Goal: Complete application form

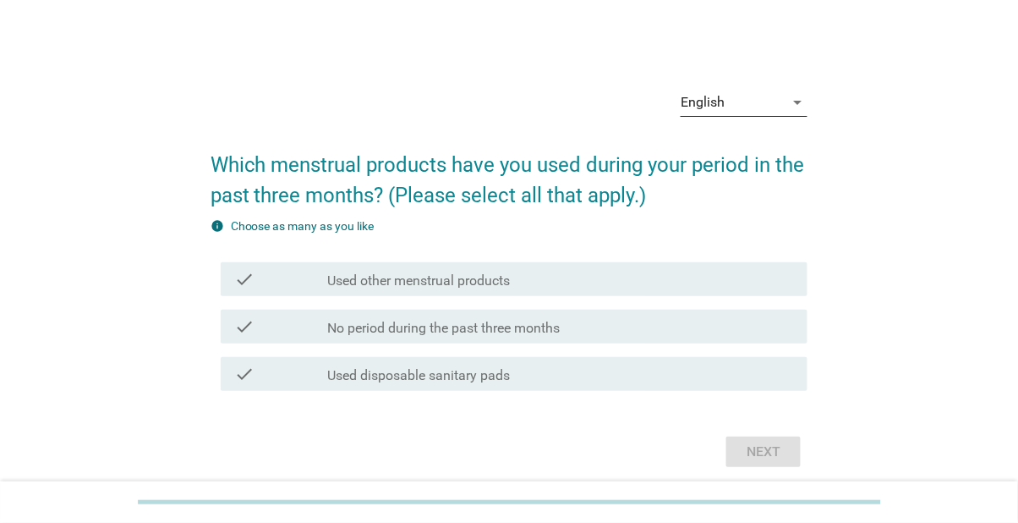
click at [787, 116] on div "English arrow_drop_down" at bounding box center [744, 102] width 127 height 27
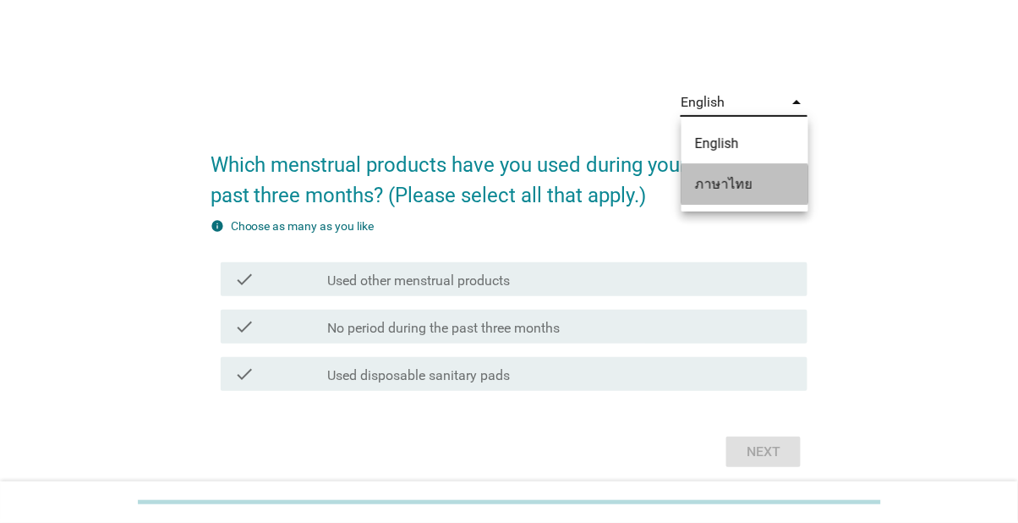
click at [782, 189] on div "ภาษาไทย" at bounding box center [745, 184] width 100 height 20
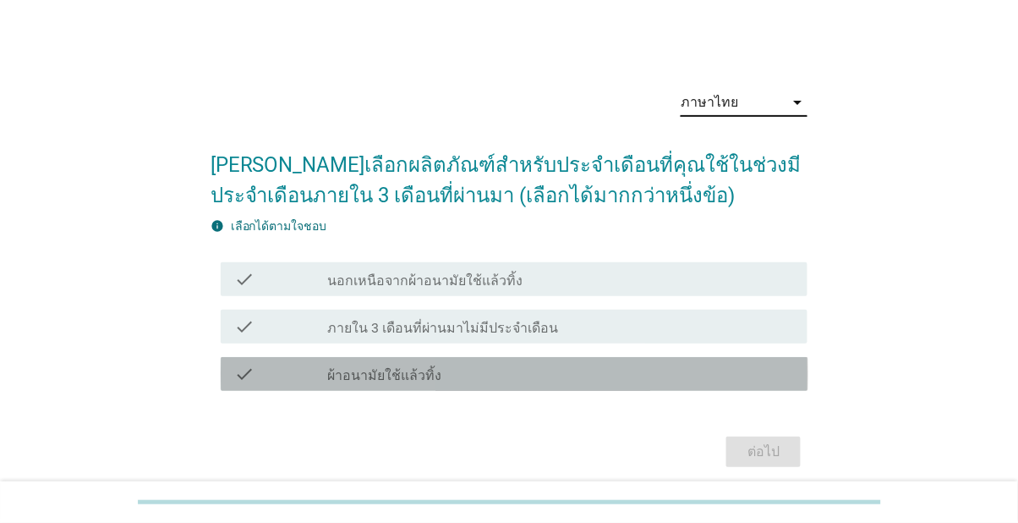
click at [590, 384] on div "check_box_outline_blank ผ้าอนามัยใช้แล้วทิ้ง" at bounding box center [560, 374] width 467 height 20
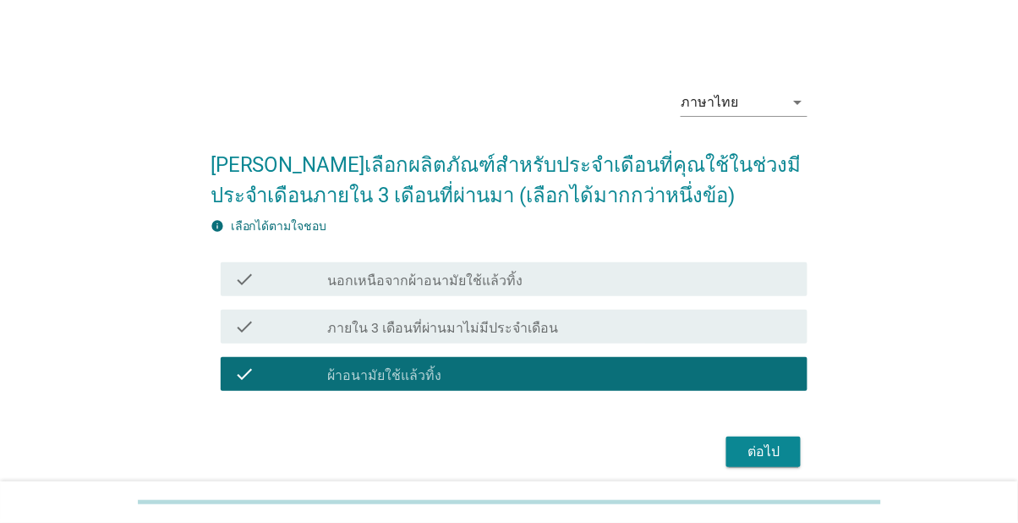
click at [777, 462] on div "ต่อไป" at bounding box center [763, 451] width 47 height 20
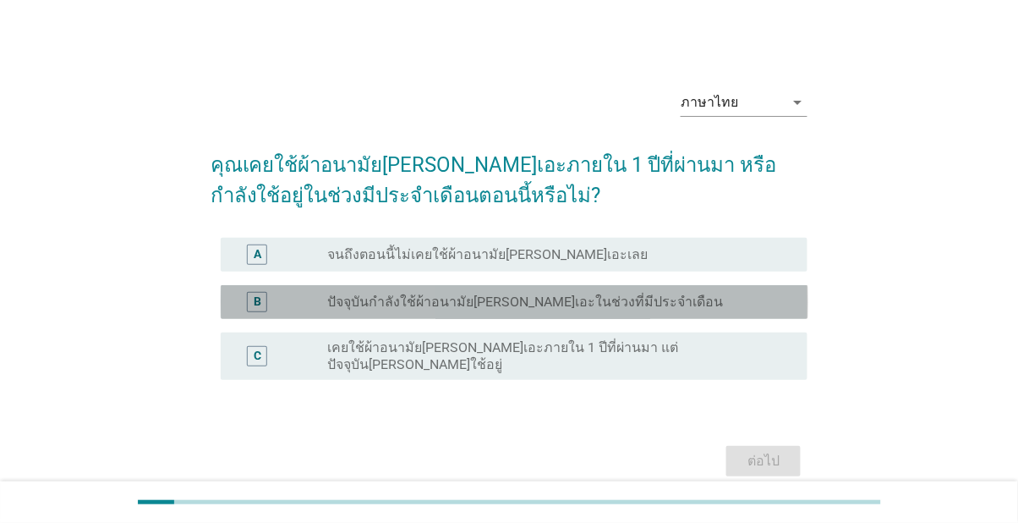
click at [758, 310] on div "radio_button_unchecked ปัจจุบันกำลังใช้ผ้าอนามัย[PERSON_NAME]เอะในช่วงที่มีประจ…" at bounding box center [553, 301] width 453 height 17
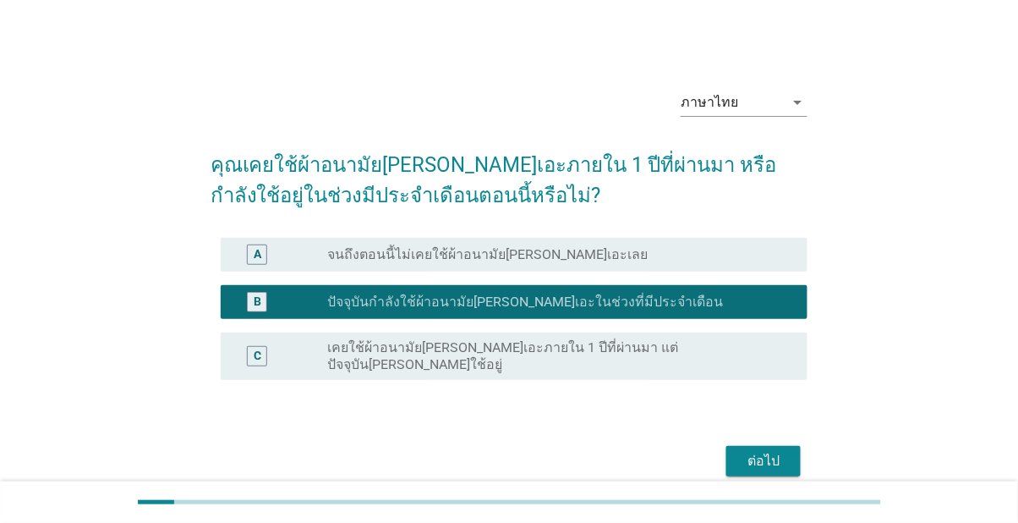
click at [786, 463] on button "ต่อไป" at bounding box center [763, 461] width 74 height 30
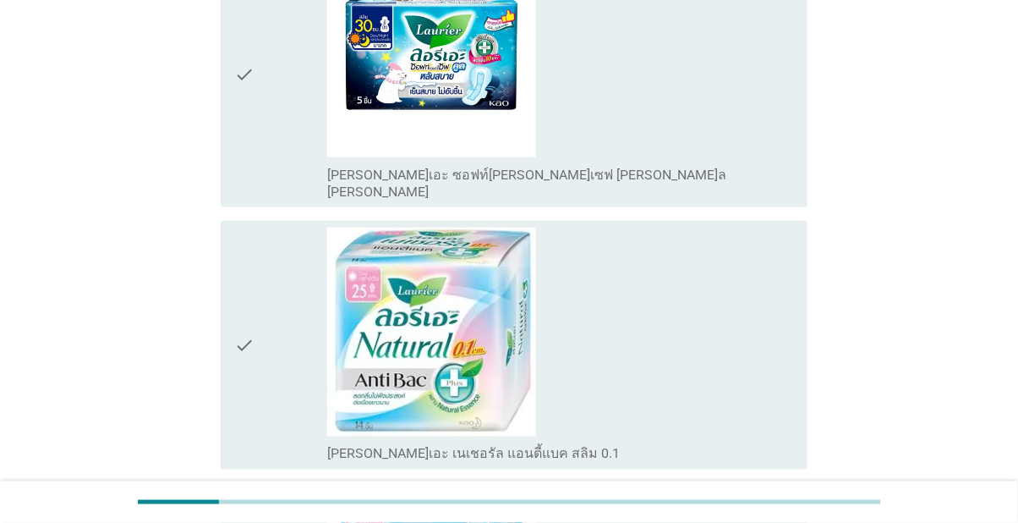
click at [754, 408] on div "check_box_outline_blank [PERSON_NAME]เอะ เนเชอรัล แอนตี้แบค สลิม 0.1" at bounding box center [560, 344] width 467 height 235
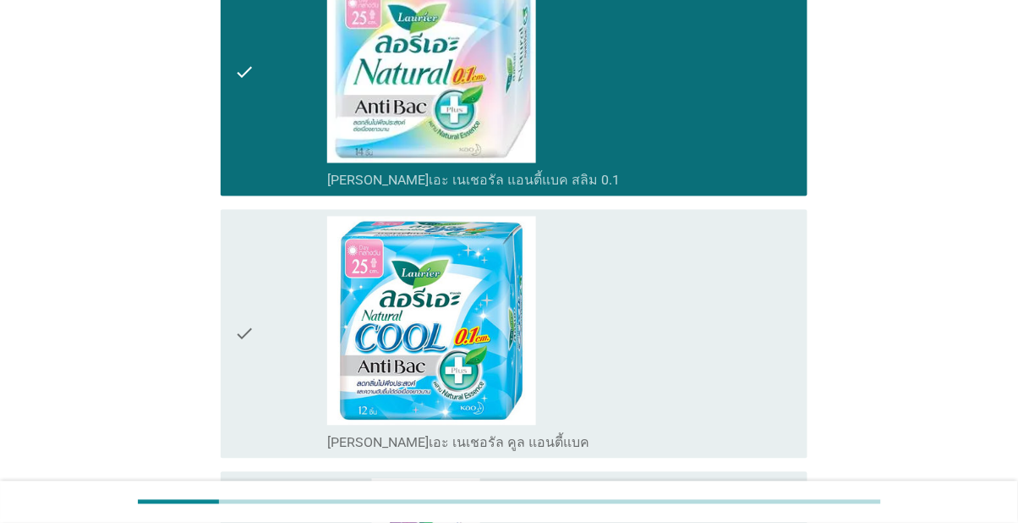
scroll to position [565, 0]
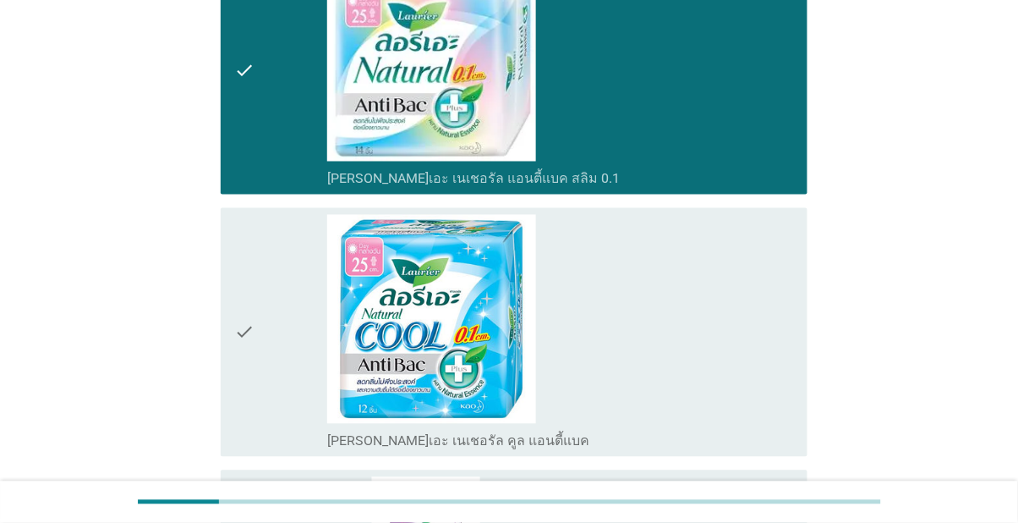
click at [749, 433] on div "check_box_outline_blank [PERSON_NAME]เอะ เนเชอรัล คูล แอนตี้แบค" at bounding box center [560, 332] width 467 height 235
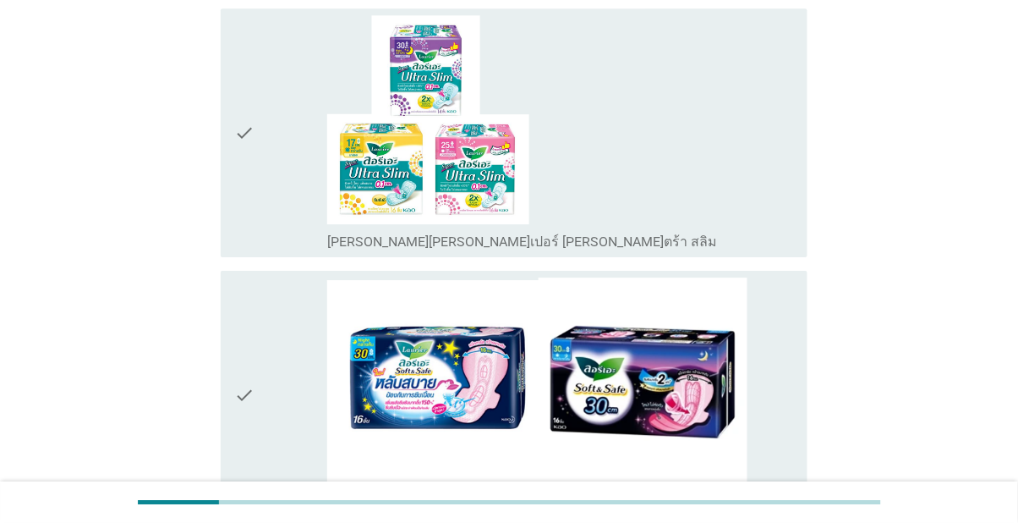
scroll to position [1046, 0]
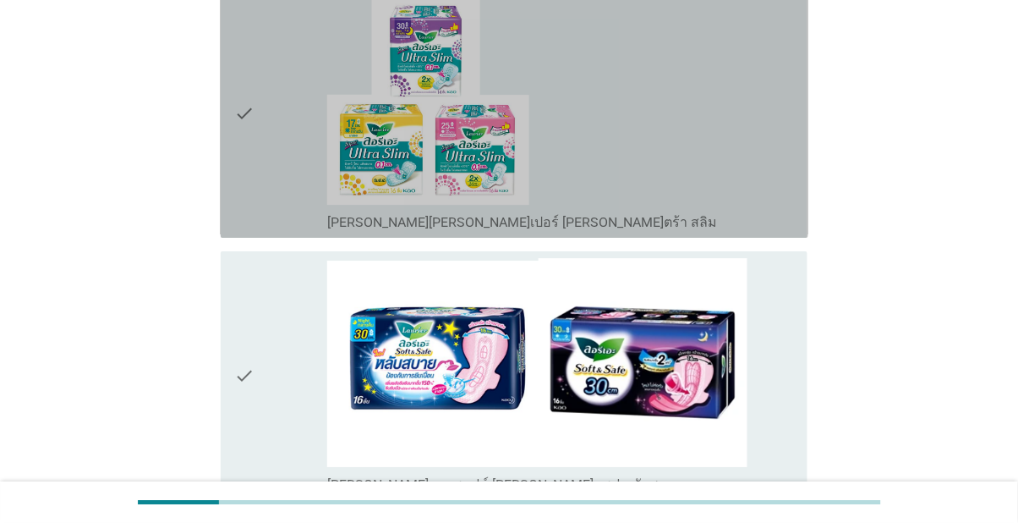
click at [729, 231] on div "check_box_outline_blank [PERSON_NAME][PERSON_NAME]เปอร์ [PERSON_NAME]ตร้า สลิม" at bounding box center [560, 113] width 467 height 235
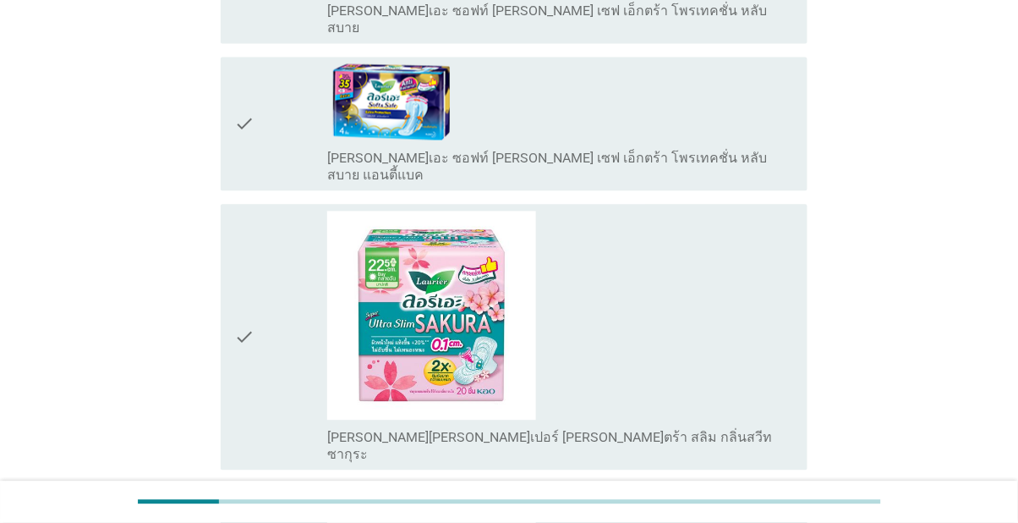
scroll to position [2186, 0]
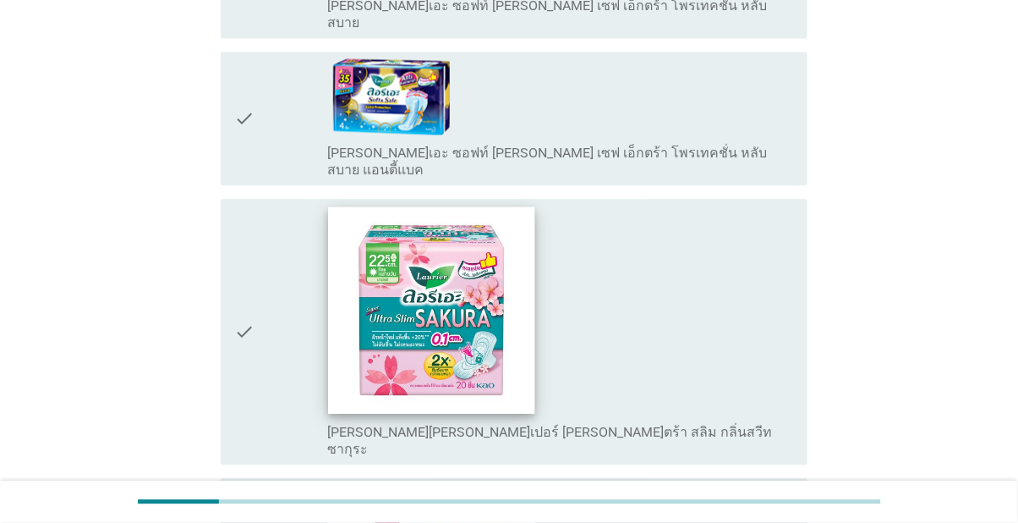
click at [535, 413] on img at bounding box center [431, 309] width 207 height 207
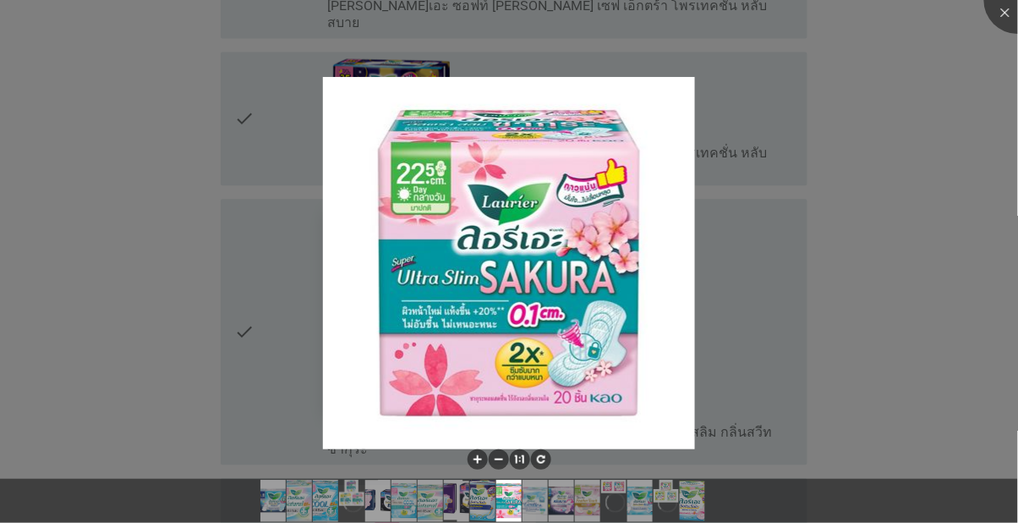
click at [884, 412] on div at bounding box center [509, 261] width 1018 height 523
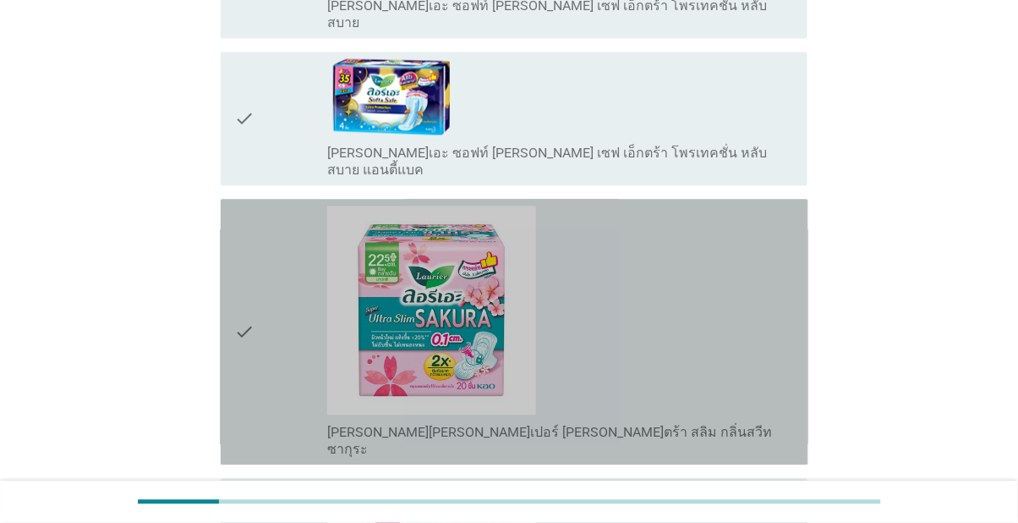
click at [260, 457] on div "check" at bounding box center [280, 331] width 93 height 252
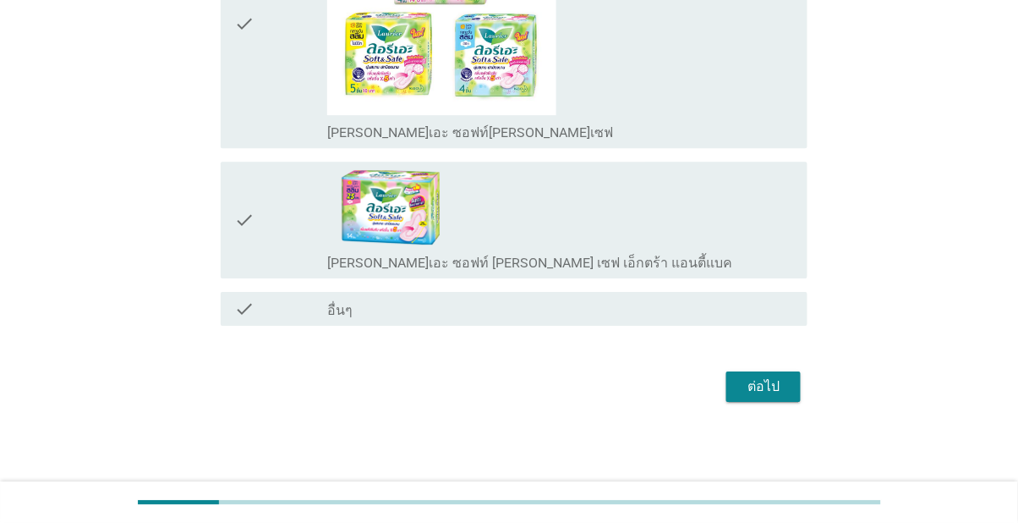
scroll to position [4161, 0]
click at [761, 397] on div "ต่อไป" at bounding box center [763, 386] width 47 height 20
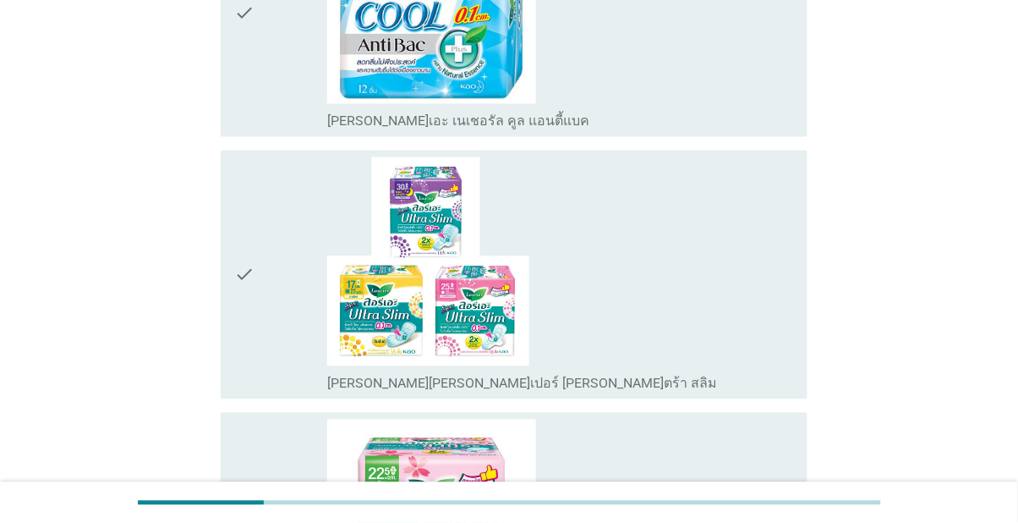
scroll to position [637, 0]
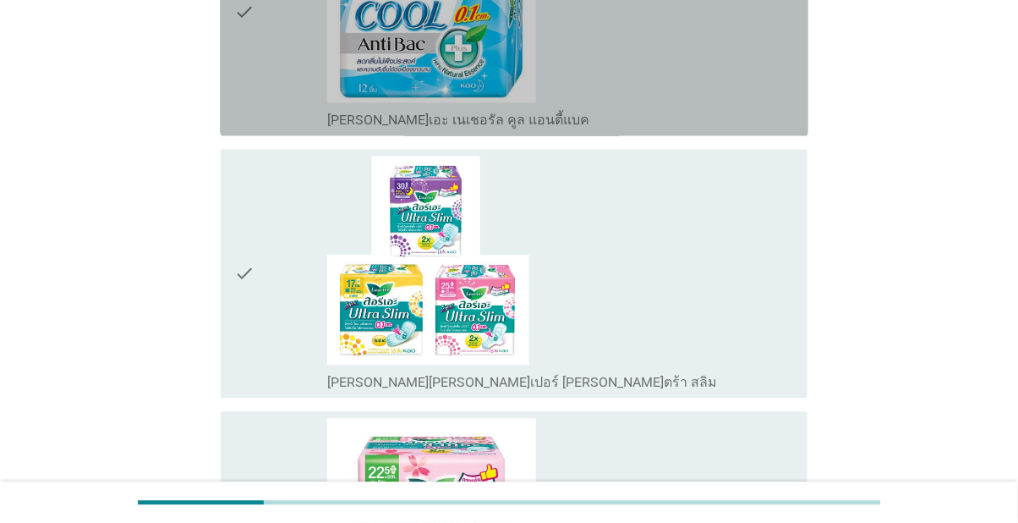
click at [229, 50] on div "check check_box_outline_blank [PERSON_NAME]เอะ เนเชอรัล คูล แอนตี้แบค" at bounding box center [515, 12] width 588 height 249
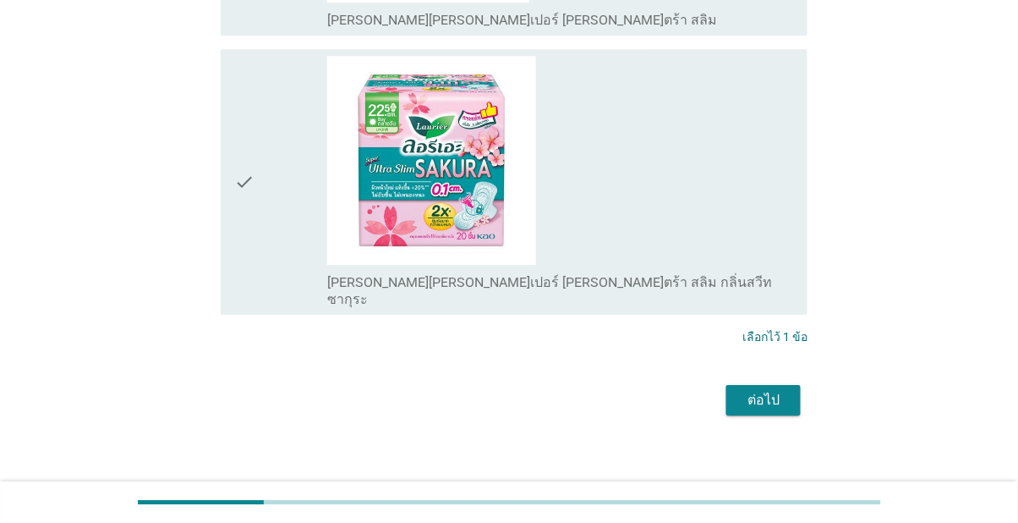
scroll to position [1020, 0]
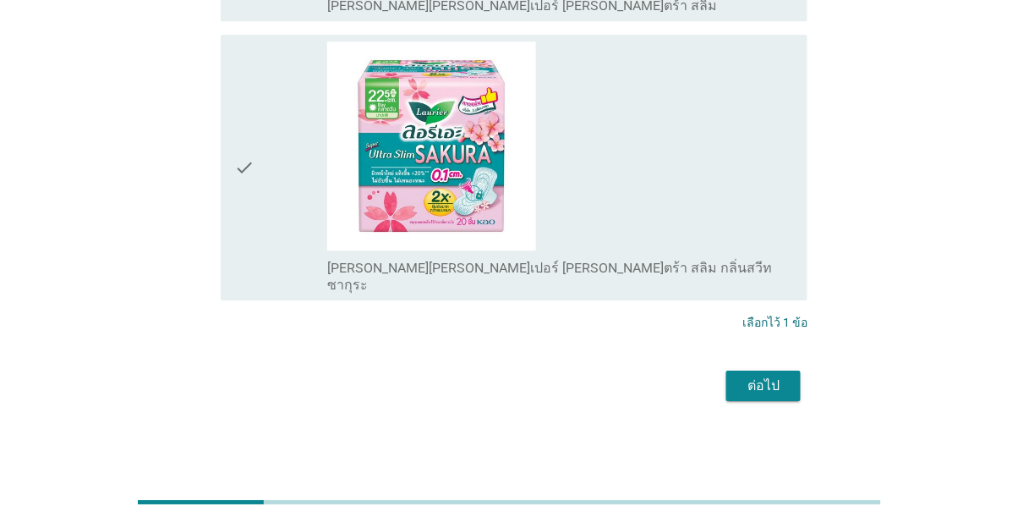
click at [250, 269] on icon "check" at bounding box center [244, 167] width 20 height 252
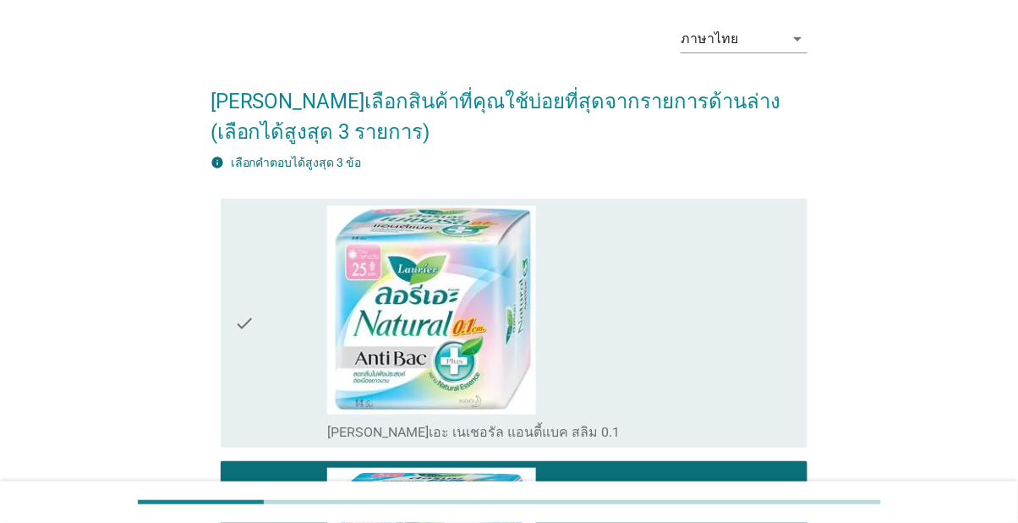
scroll to position [63, 0]
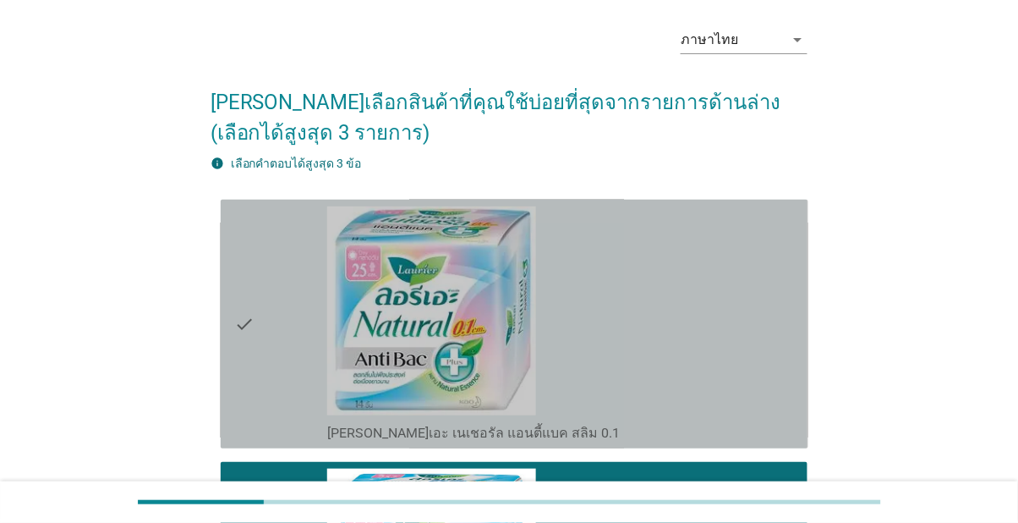
click at [249, 346] on icon "check" at bounding box center [244, 323] width 20 height 235
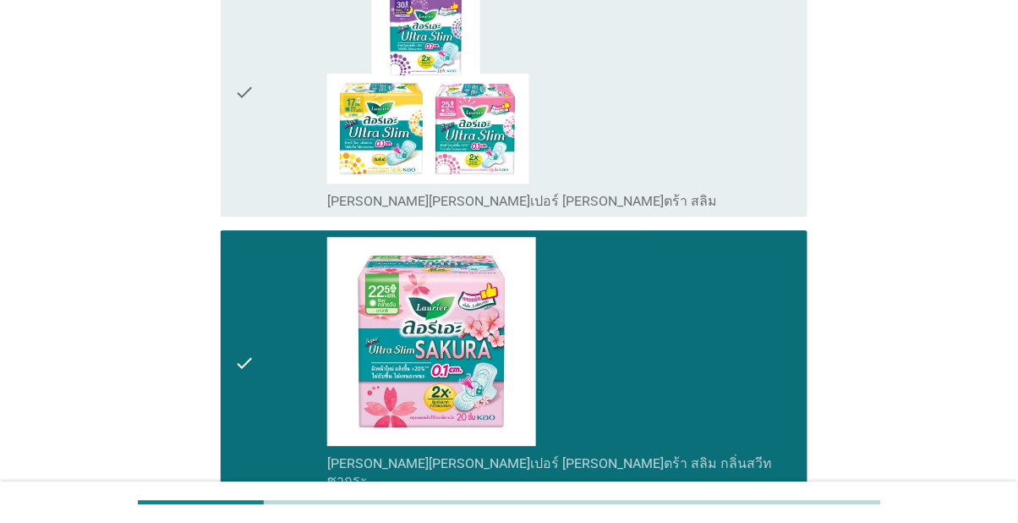
click at [227, 445] on div "check check_box_outline_blank [PERSON_NAME][PERSON_NAME]เปอร์ [PERSON_NAME]ตร้า…" at bounding box center [515, 362] width 588 height 265
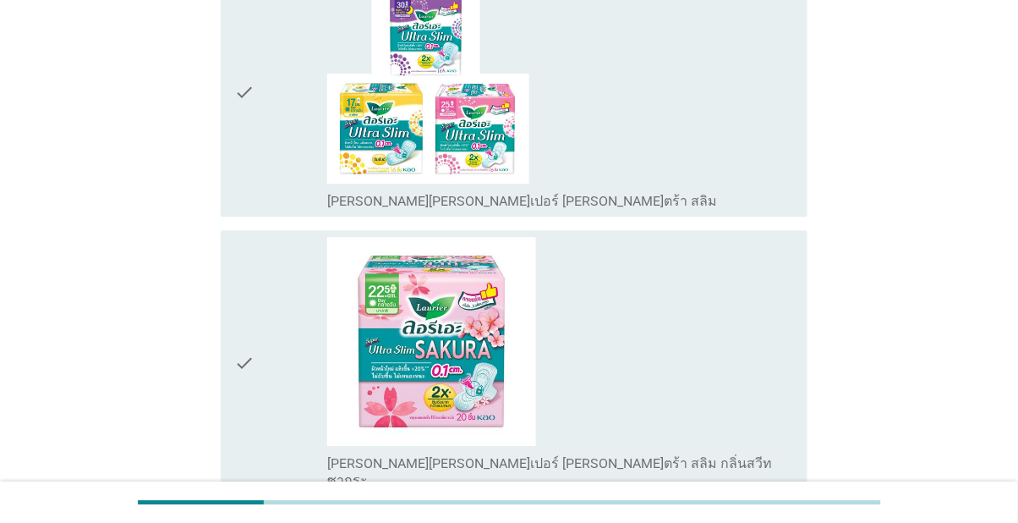
scroll to position [1020, 0]
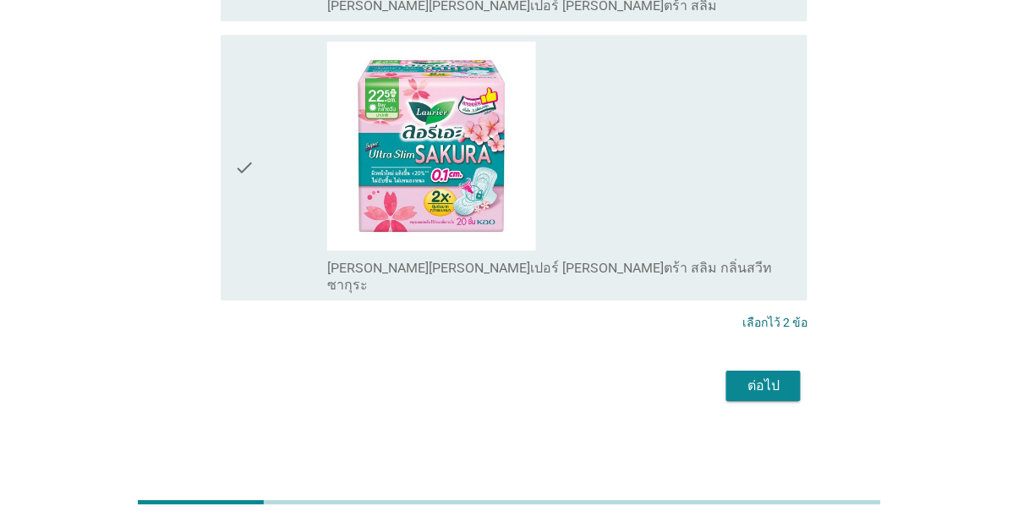
click at [779, 396] on div "ต่อไป" at bounding box center [763, 385] width 47 height 20
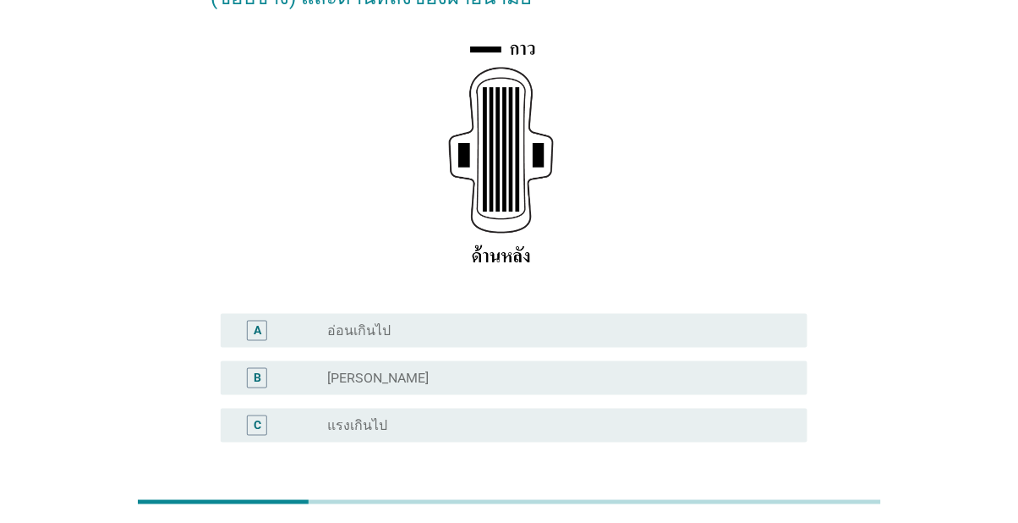
scroll to position [234, 0]
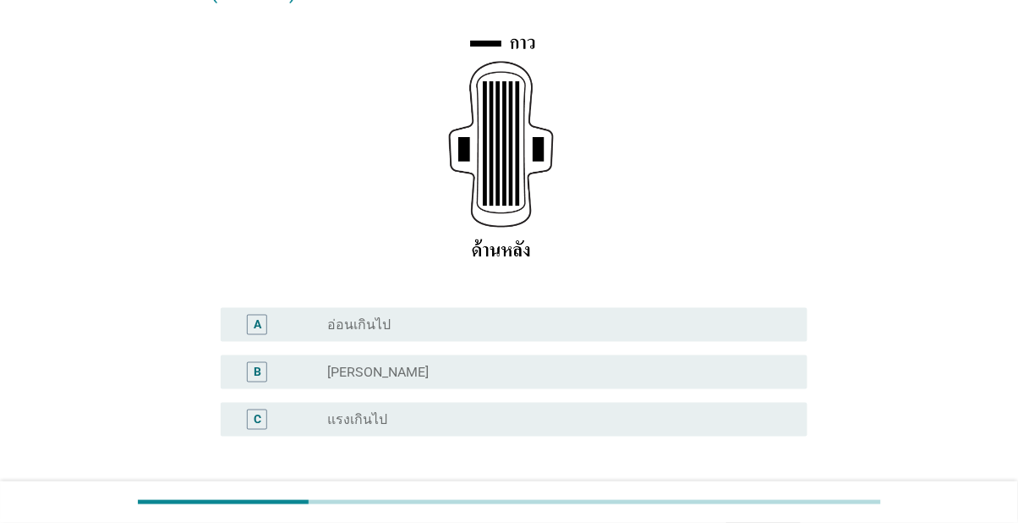
click at [714, 389] on div "B radio_button_unchecked [PERSON_NAME]" at bounding box center [515, 372] width 588 height 34
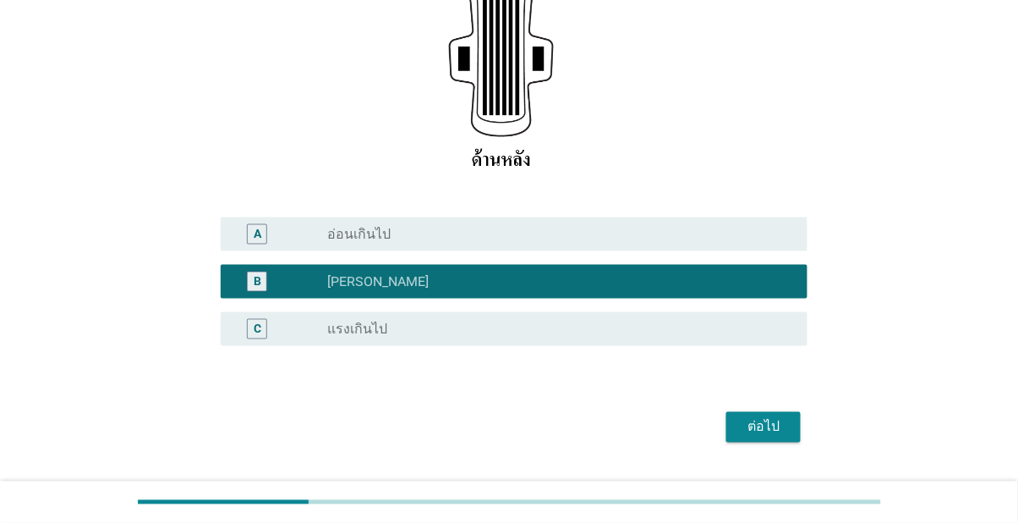
scroll to position [325, 0]
click at [779, 437] on div "ต่อไป" at bounding box center [763, 427] width 47 height 20
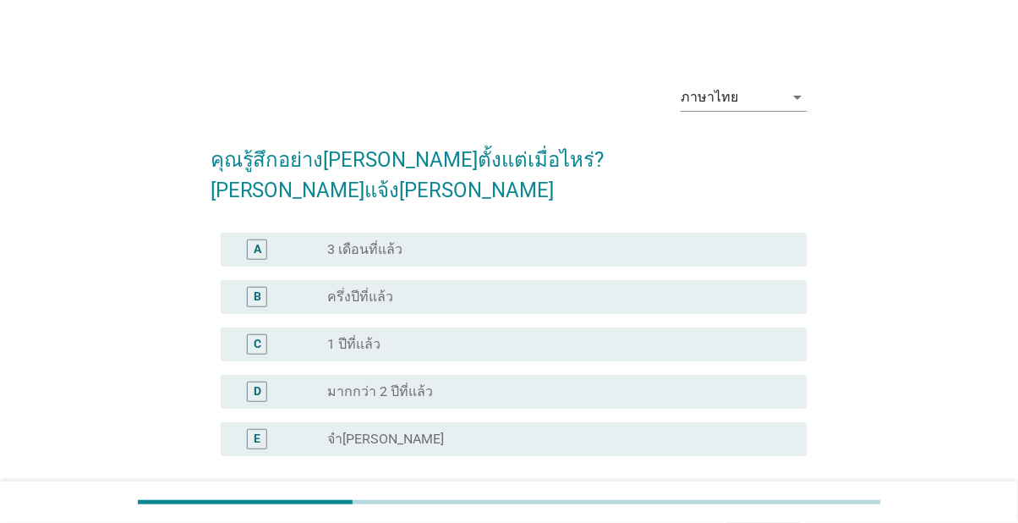
scroll to position [6, 0]
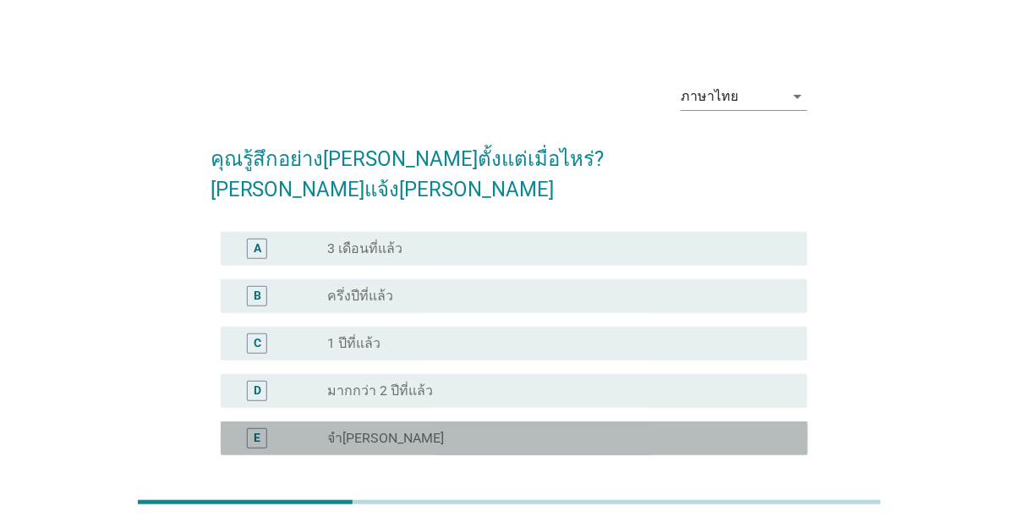
click at [671, 430] on div "radio_button_unchecked จำ[PERSON_NAME]" at bounding box center [553, 438] width 453 height 17
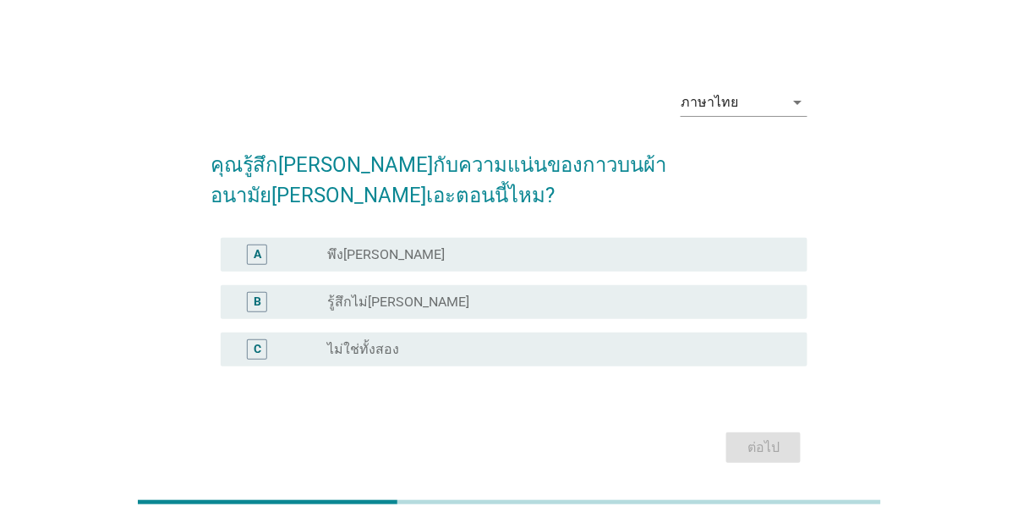
click at [582, 263] on div "radio_button_unchecked พึง[PERSON_NAME]" at bounding box center [553, 254] width 453 height 17
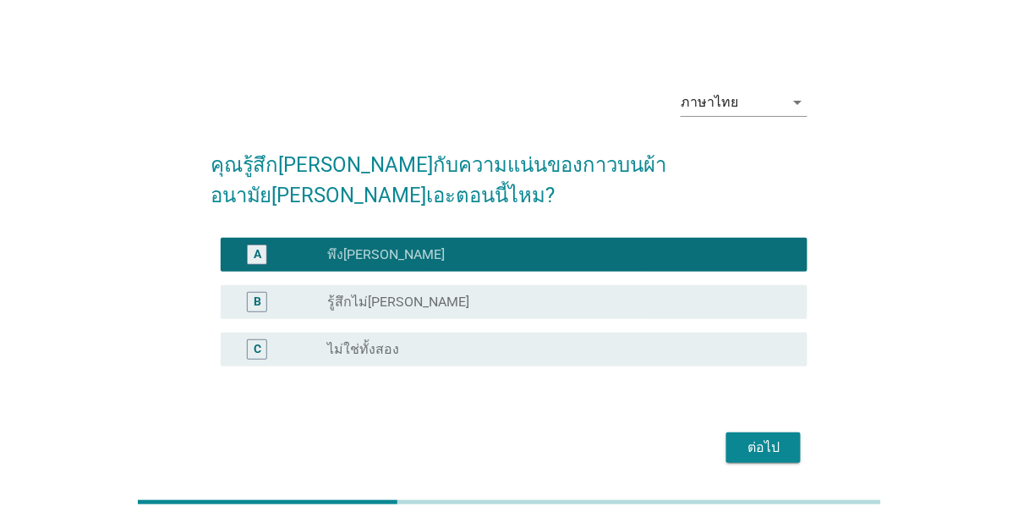
click at [762, 457] on div "ต่อไป" at bounding box center [763, 447] width 47 height 20
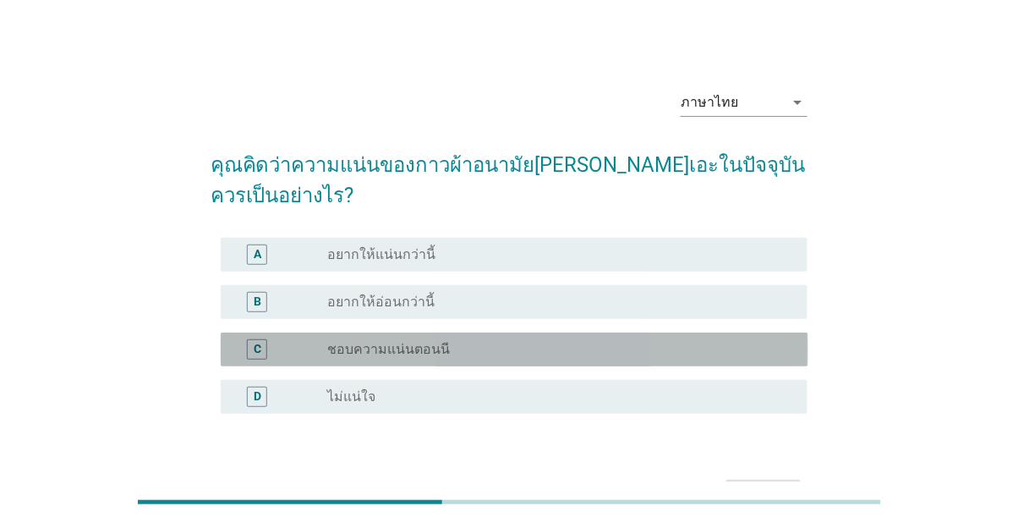
click at [564, 347] on div "radio_button_unchecked ชอบความแน่นตอนนี" at bounding box center [553, 349] width 453 height 17
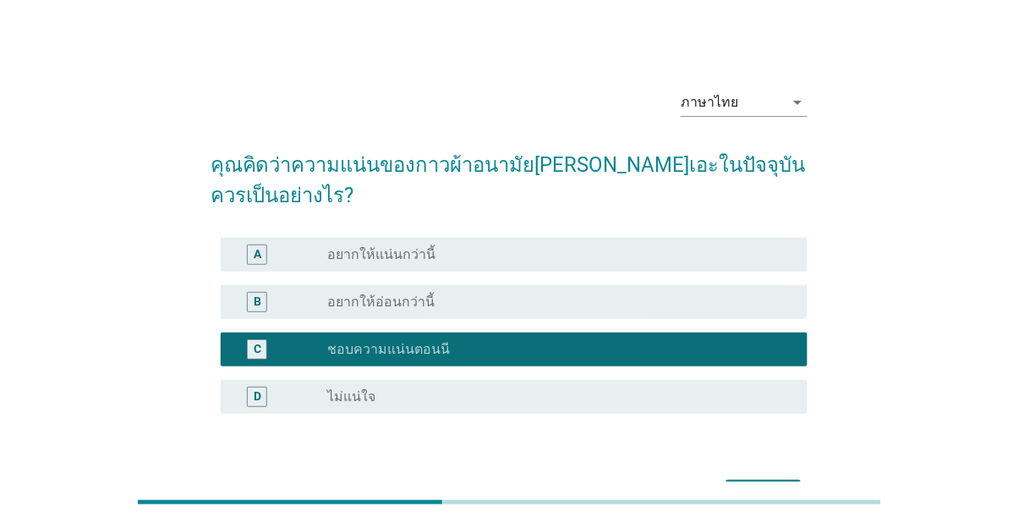
click at [753, 490] on div "ต่อไป" at bounding box center [763, 494] width 47 height 20
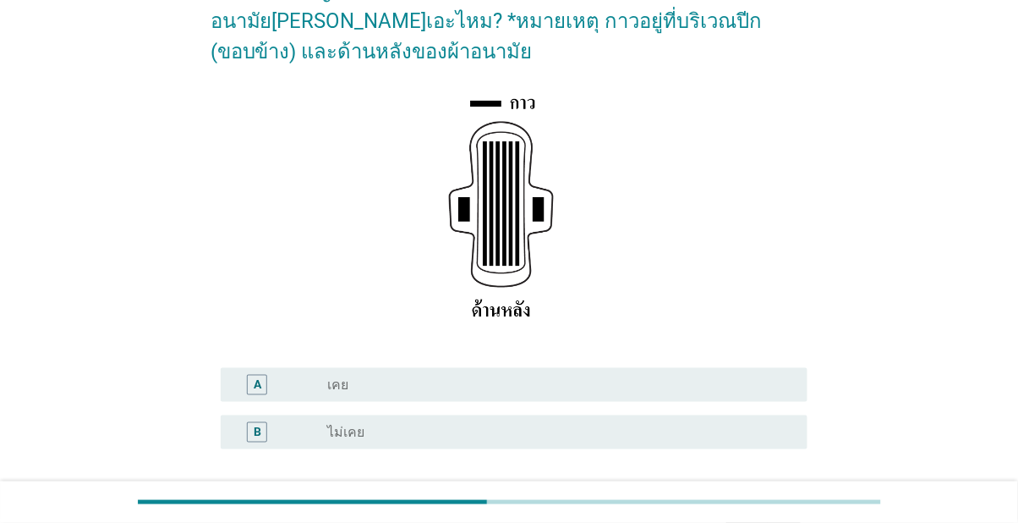
scroll to position [180, 0]
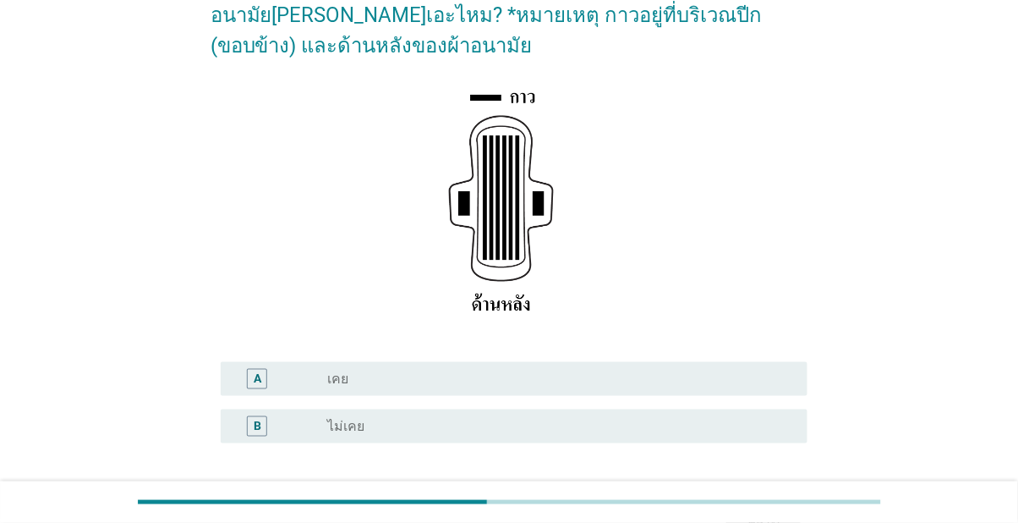
click at [663, 435] on div "radio_button_unchecked ไม่เคย" at bounding box center [553, 426] width 453 height 17
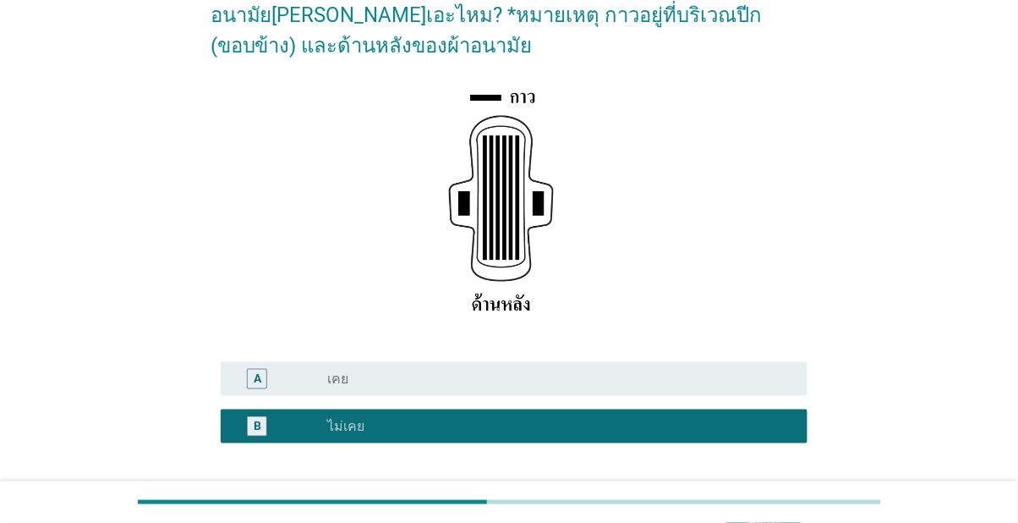
click at [778, 522] on div "ต่อไป" at bounding box center [763, 524] width 47 height 20
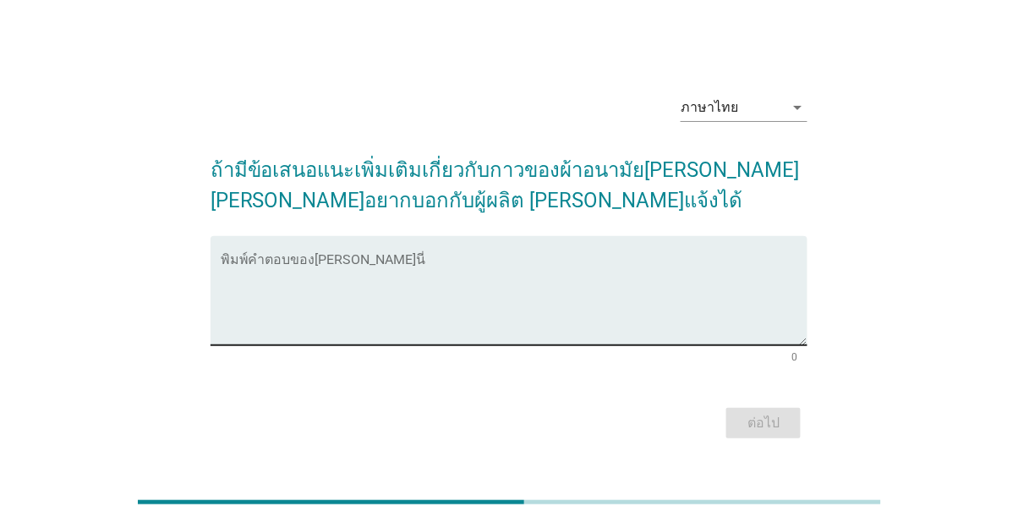
click at [523, 345] on textarea "พิมพ์คำตอบของคุณ ที่นี่" at bounding box center [515, 300] width 588 height 89
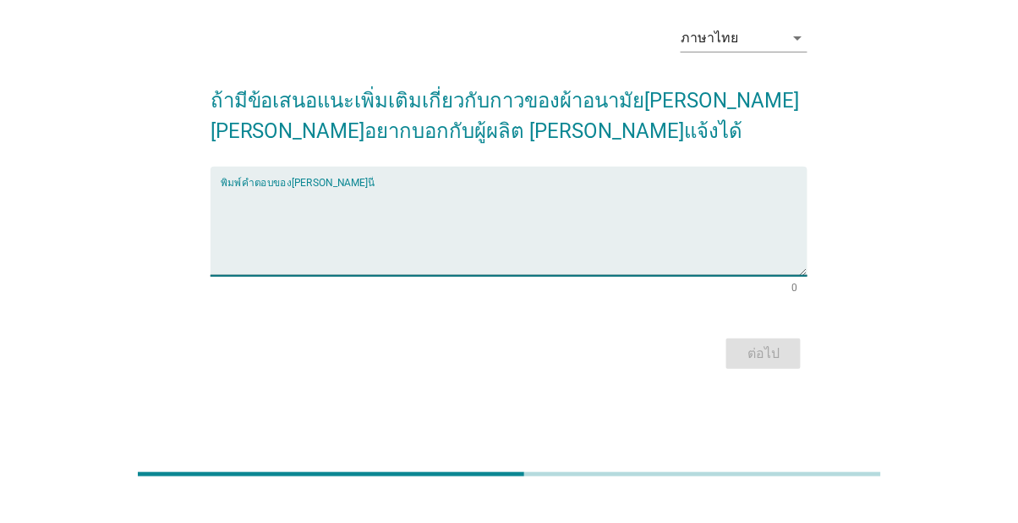
scroll to position [122, 0]
type textarea "อ"
click at [338, 215] on textarea "ในส่วนกาวดีอยู่อยู่แล้วปรับ" at bounding box center [515, 259] width 588 height 89
click at [352, 215] on textarea "ในส่วนกาวดีอยู่อยู่แล้วปรับ" at bounding box center [515, 259] width 588 height 89
click at [342, 215] on textarea "ในส่วนกาวดีอยู่อยู่แล้วปรับ" at bounding box center [515, 259] width 588 height 89
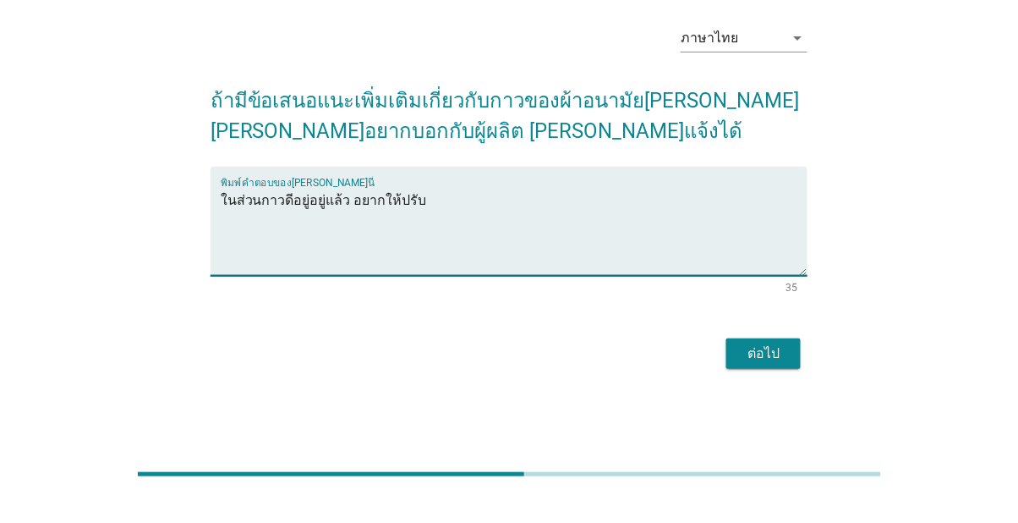
click at [520, 215] on textarea "ในส่วนกาวดีอยู่อยู่แล้ว อยากให้ปรับ" at bounding box center [515, 259] width 588 height 89
click at [422, 215] on textarea "ในส่วนกาวดีอยู่อยู่แล้ว อยากให้ปรับเรื่องการห่อตัว" at bounding box center [515, 259] width 588 height 89
click at [418, 215] on textarea "ในส่วนกาวดีอยู่อยู่แล้ว อยากให้ปรับเรื่องการห่อตัว" at bounding box center [515, 259] width 588 height 89
type textarea "ในส่วนกาวดีอยู่อยู่แล้ว อยากให้ปรับปรุงเรื่องการห่อตัว"
click at [513, 398] on div "ภาษาไทย arrow_drop_down ถ้ามีข้อเสนอแนะเพิ่มเติมเกี่ยวกับกาวของผ้าอนามัย[PERSON…" at bounding box center [509, 220] width 1018 height 523
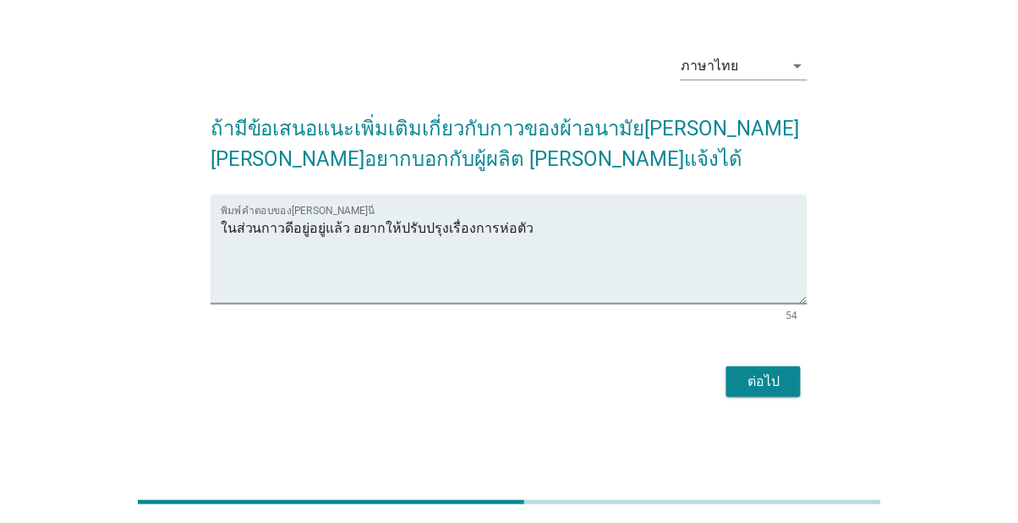
click at [779, 371] on div "ต่อไป" at bounding box center [763, 381] width 47 height 20
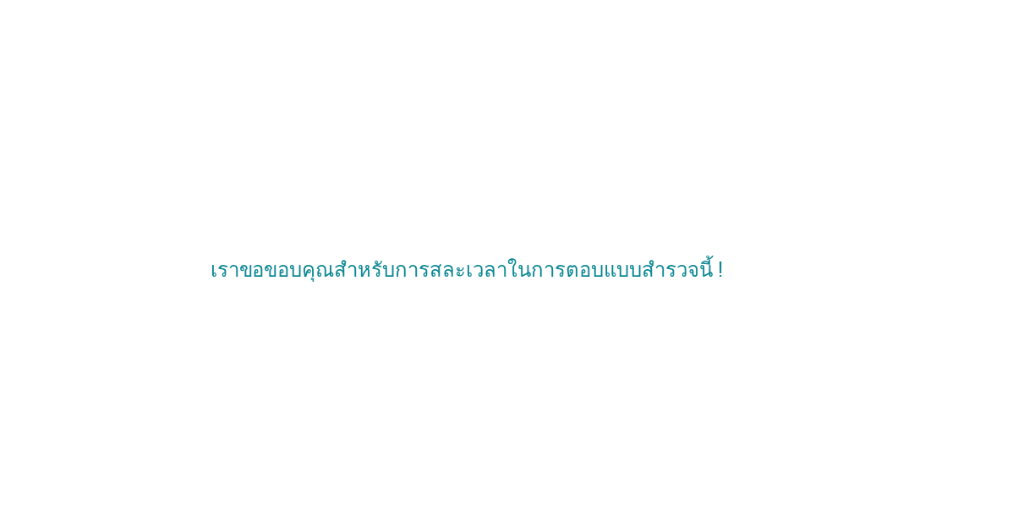
scroll to position [0, 0]
